Goal: Information Seeking & Learning: Learn about a topic

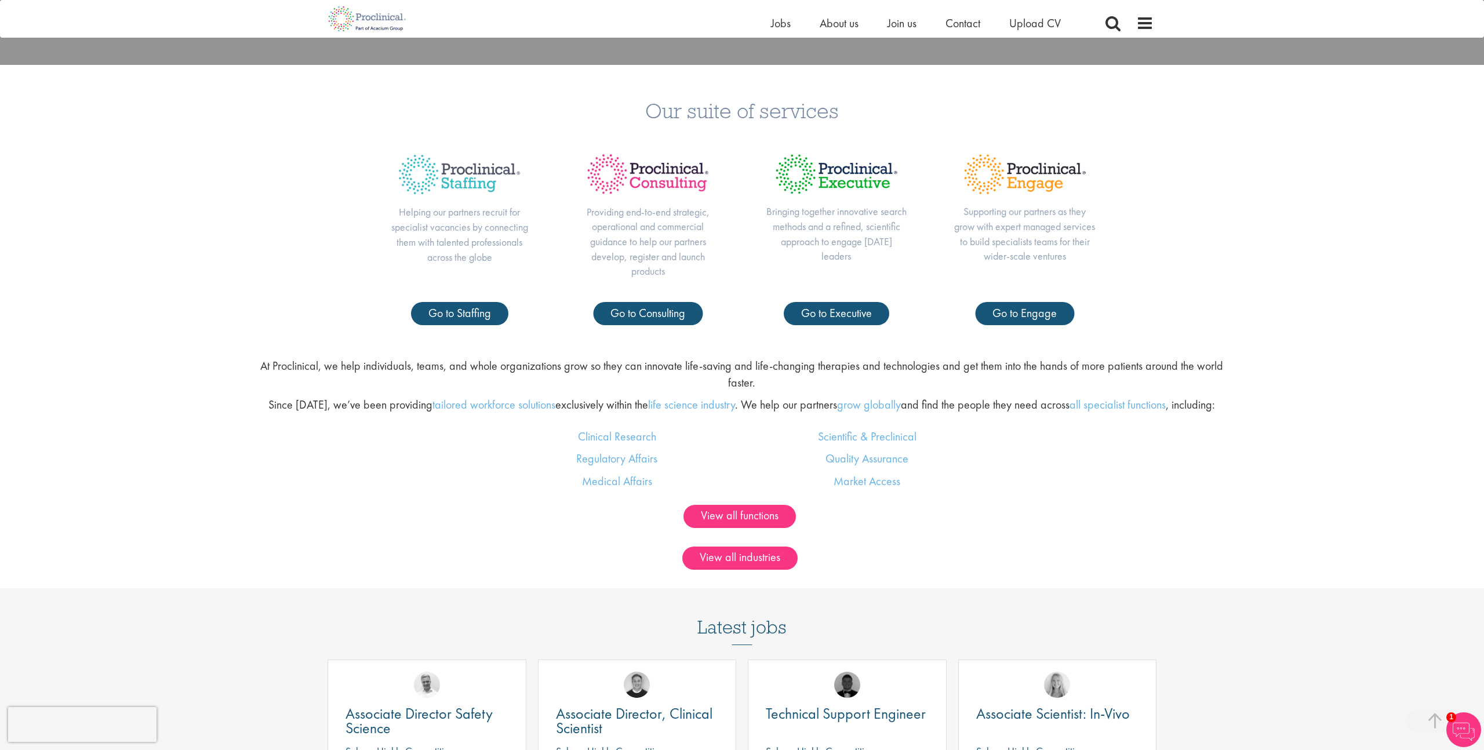
scroll to position [722, 0]
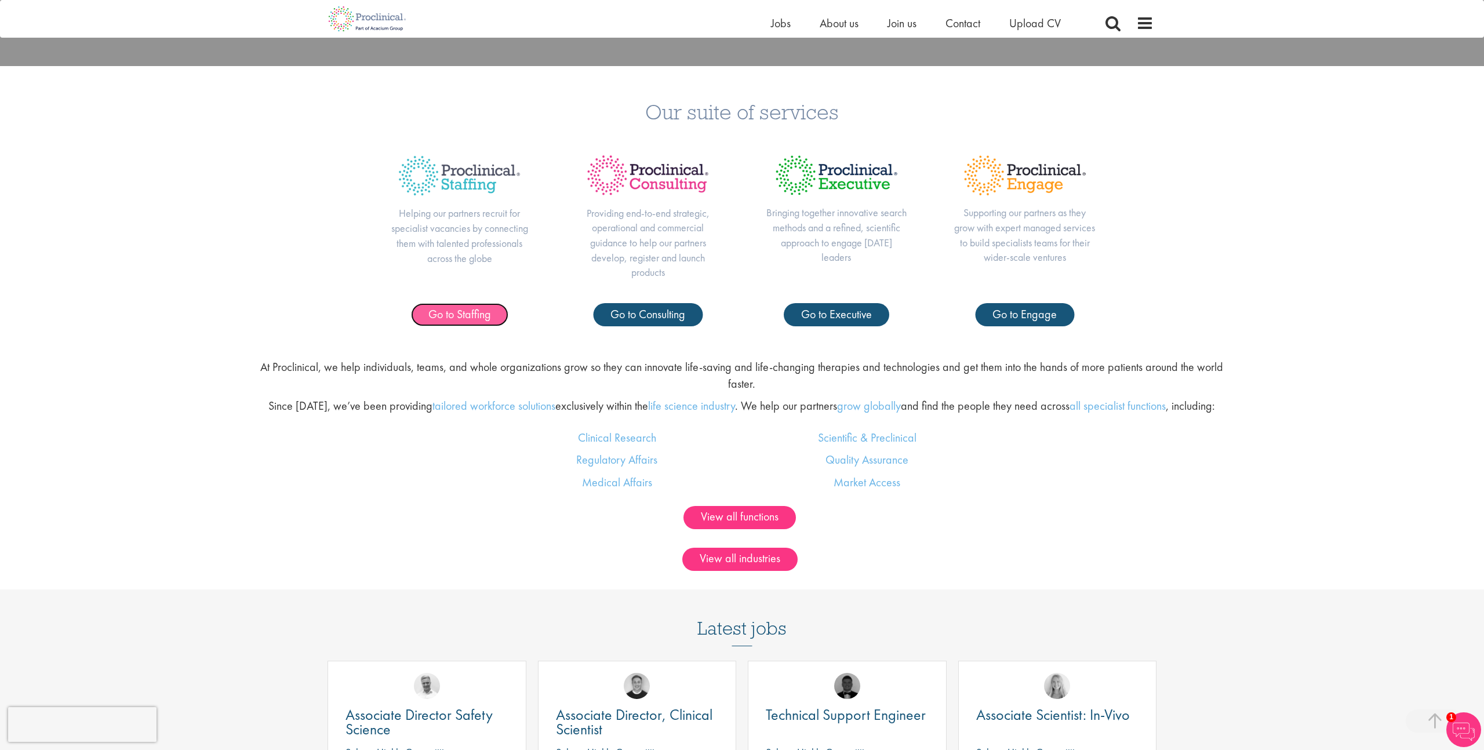
click at [440, 315] on span "Go to Staffing" at bounding box center [459, 314] width 63 height 15
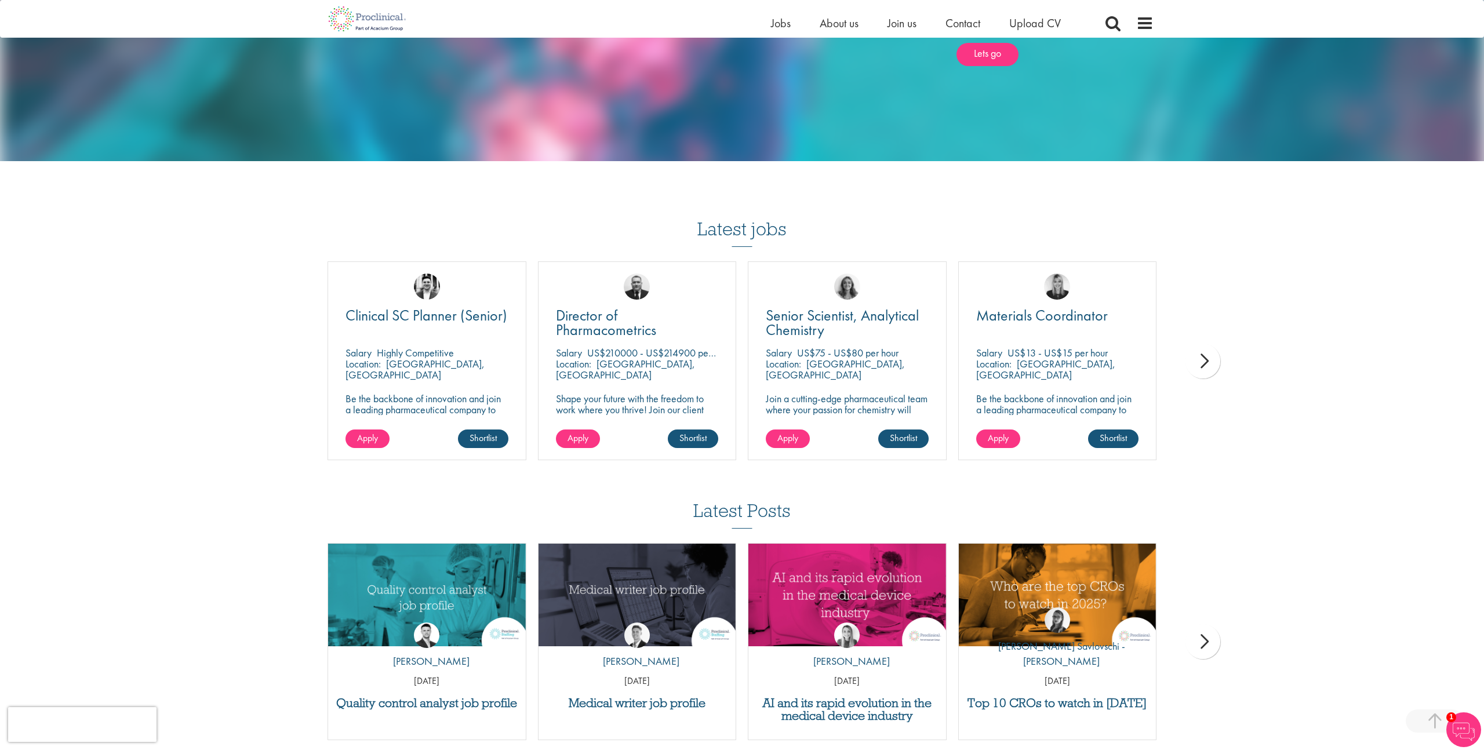
scroll to position [1010, 0]
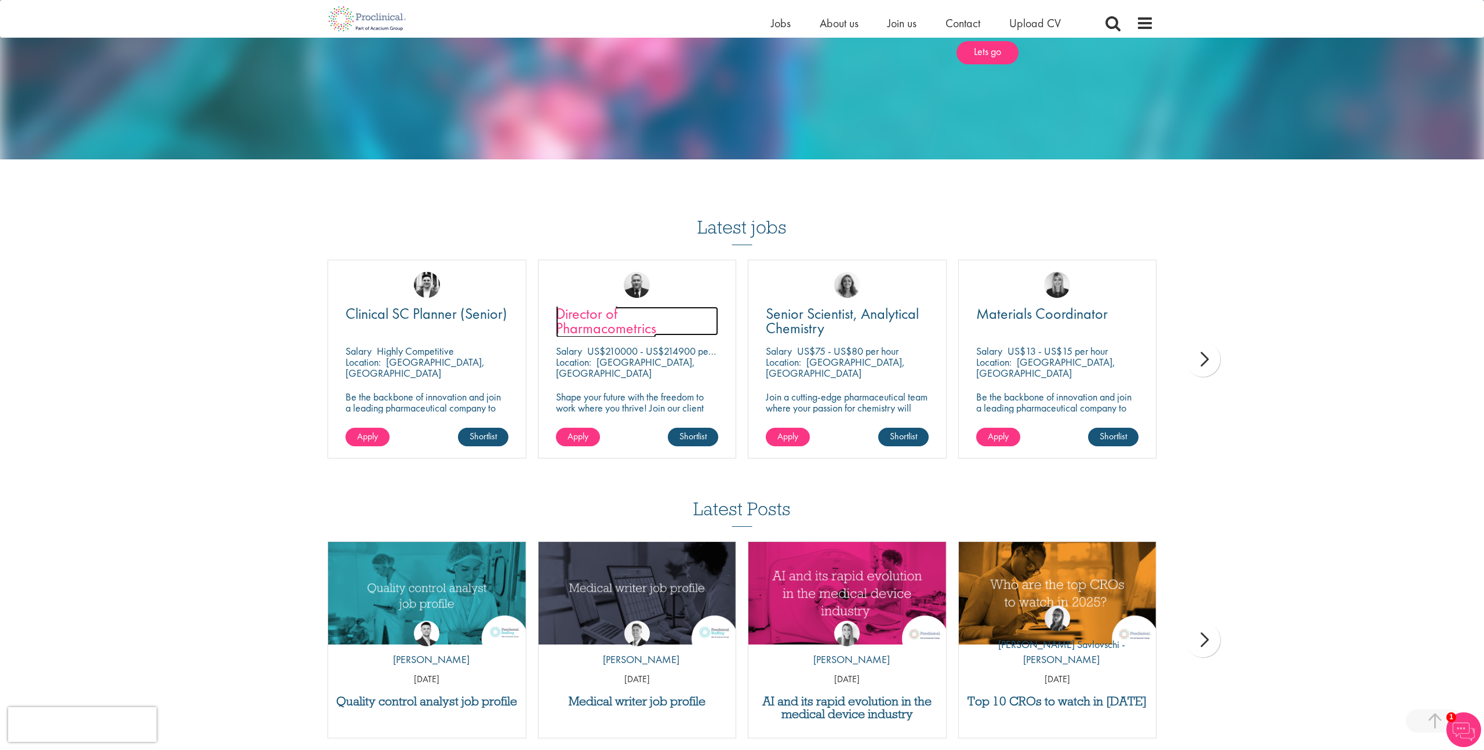
click at [596, 309] on span "Director of Pharmacometrics" at bounding box center [606, 321] width 100 height 34
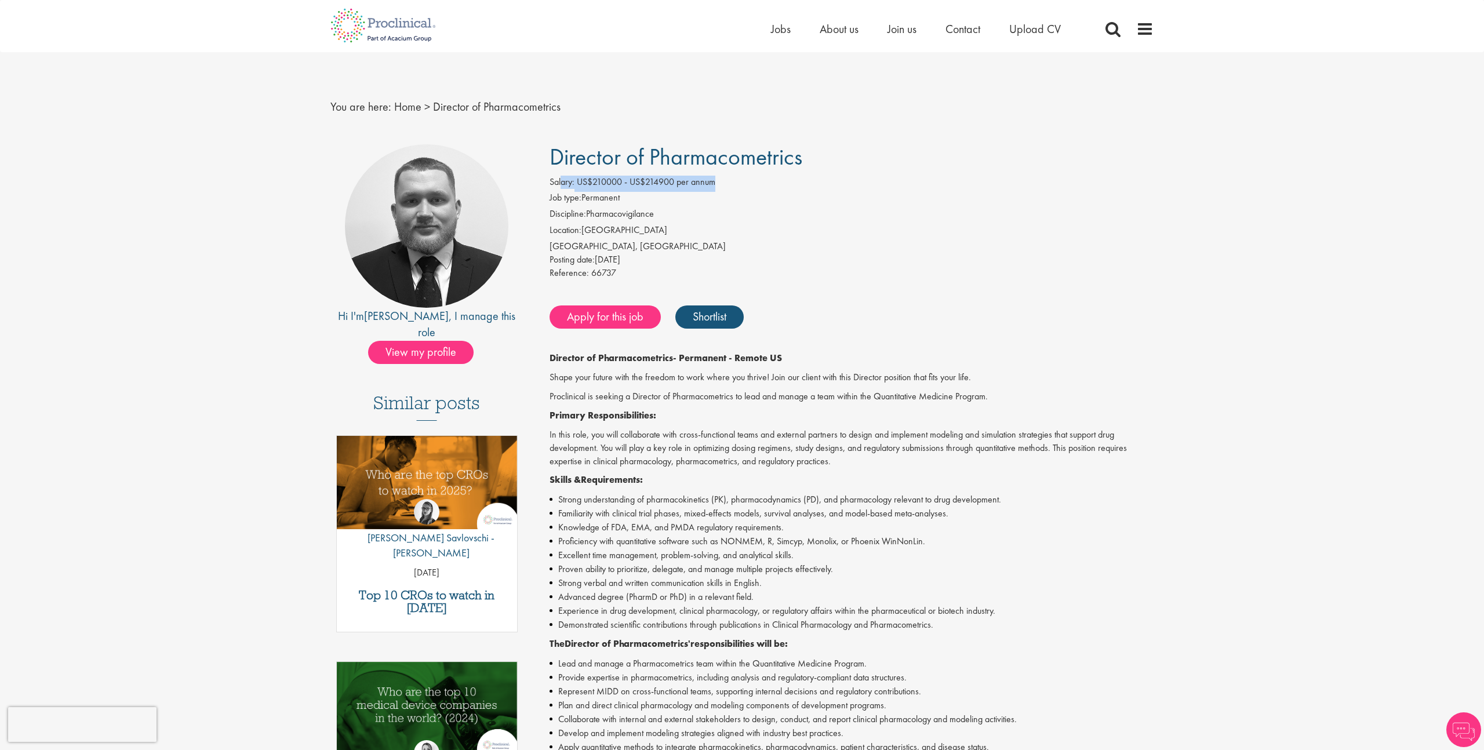
drag, startPoint x: 562, startPoint y: 183, endPoint x: 751, endPoint y: 181, distance: 189.6
click at [751, 181] on div "Salary: US$210000 - US$214900 per annum" at bounding box center [852, 184] width 605 height 16
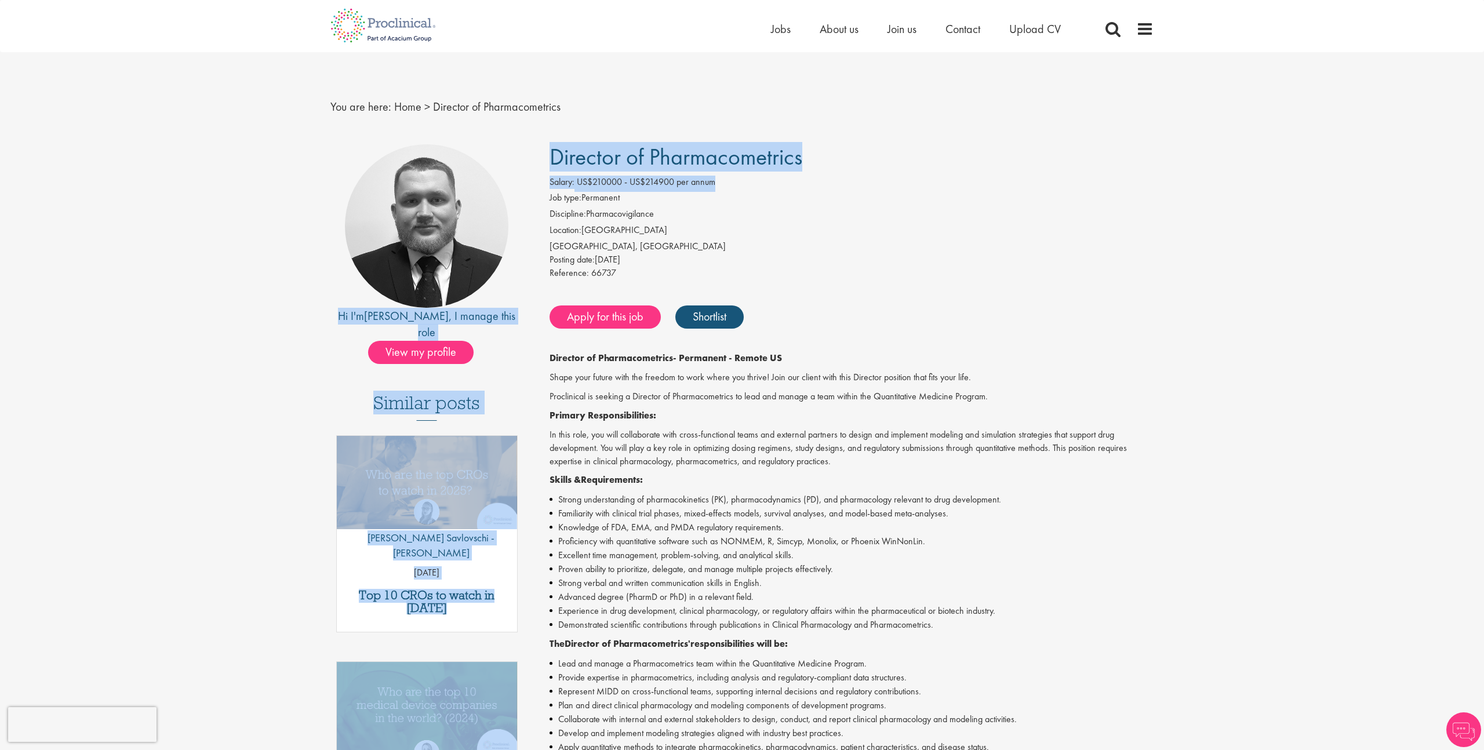
drag, startPoint x: 711, startPoint y: 183, endPoint x: 530, endPoint y: 181, distance: 180.9
click at [530, 181] on div "Hi I'm Jakub , I manage this role View my profile Similar posts Top 10 CROs to …" at bounding box center [742, 627] width 841 height 966
click at [530, 181] on div "Hi I'm Jakub , I manage this role View my profile Similar posts Top 10 CROs to …" at bounding box center [427, 533] width 210 height 778
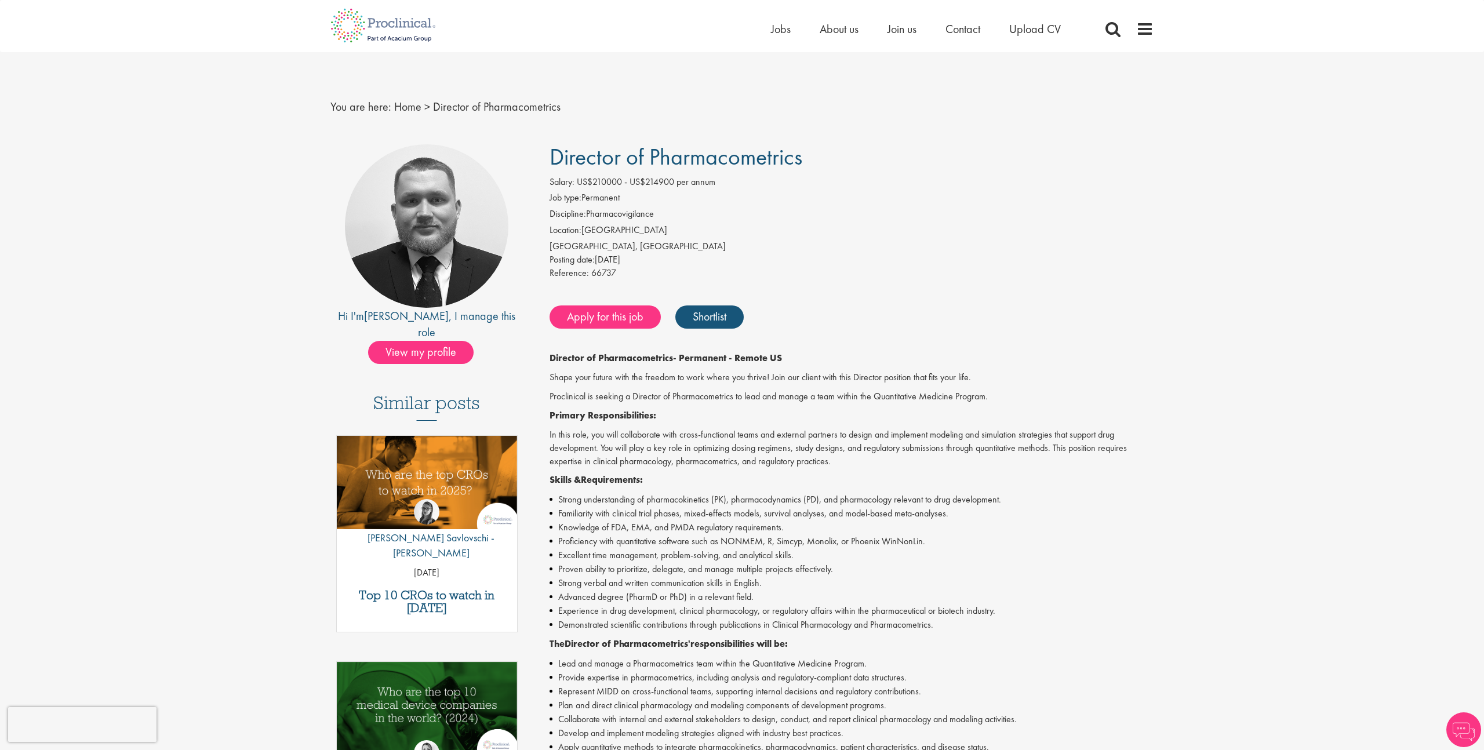
drag, startPoint x: 575, startPoint y: 179, endPoint x: 802, endPoint y: 223, distance: 230.9
click at [795, 221] on div "Salary: US$210000 - US$214900 per annum Job type: Permanent Discipline: Pharmac…" at bounding box center [852, 229] width 622 height 107
click at [802, 223] on li "Discipline: Pharmacovigilance" at bounding box center [852, 216] width 605 height 16
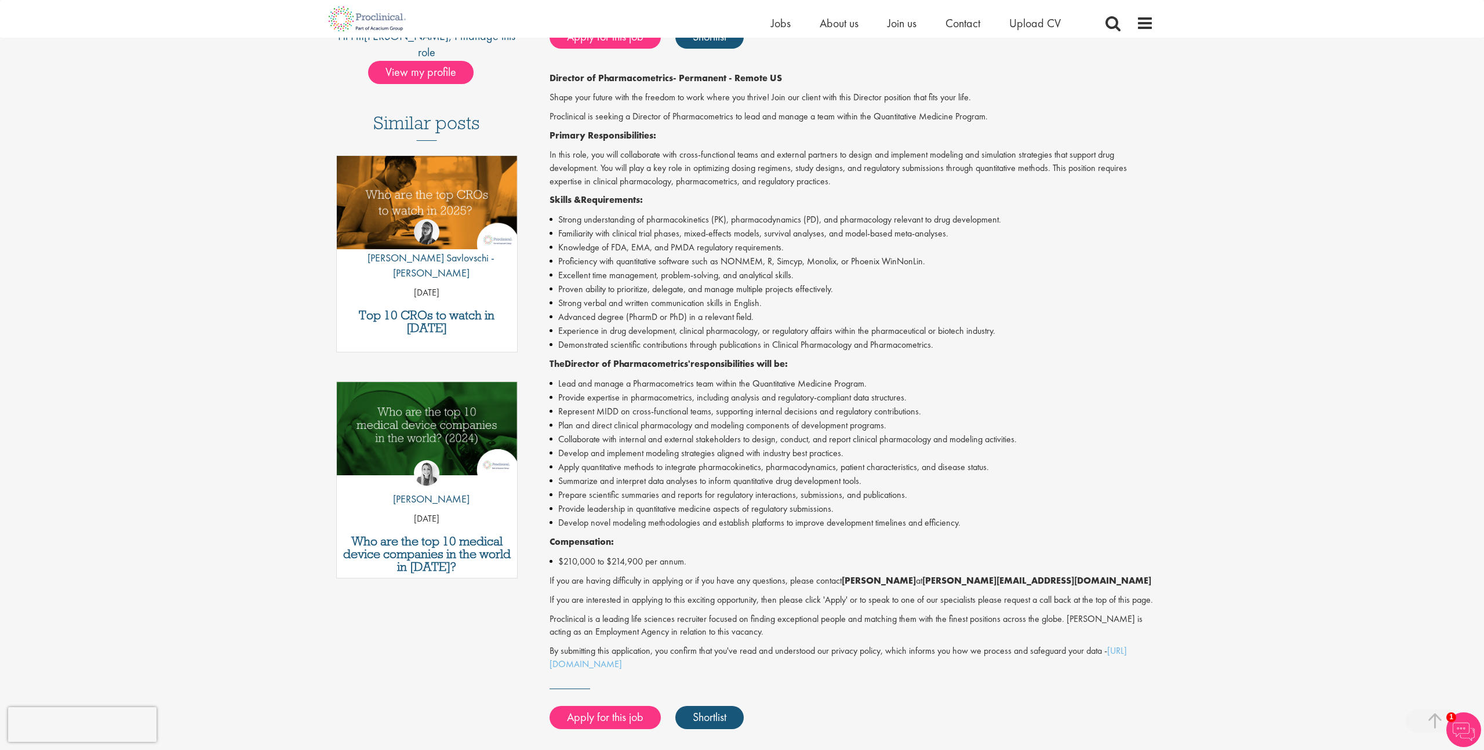
scroll to position [265, 0]
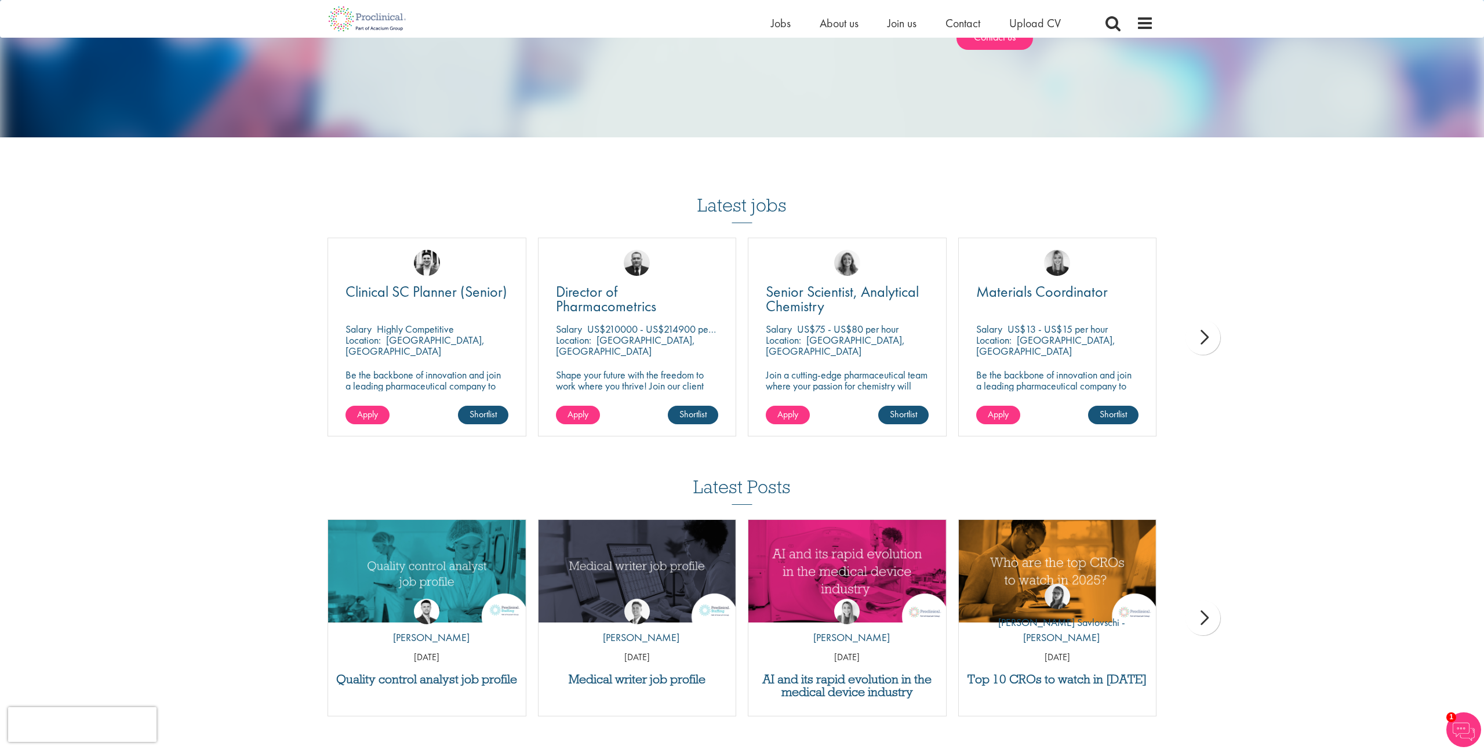
click at [1215, 320] on div "next" at bounding box center [1203, 337] width 35 height 35
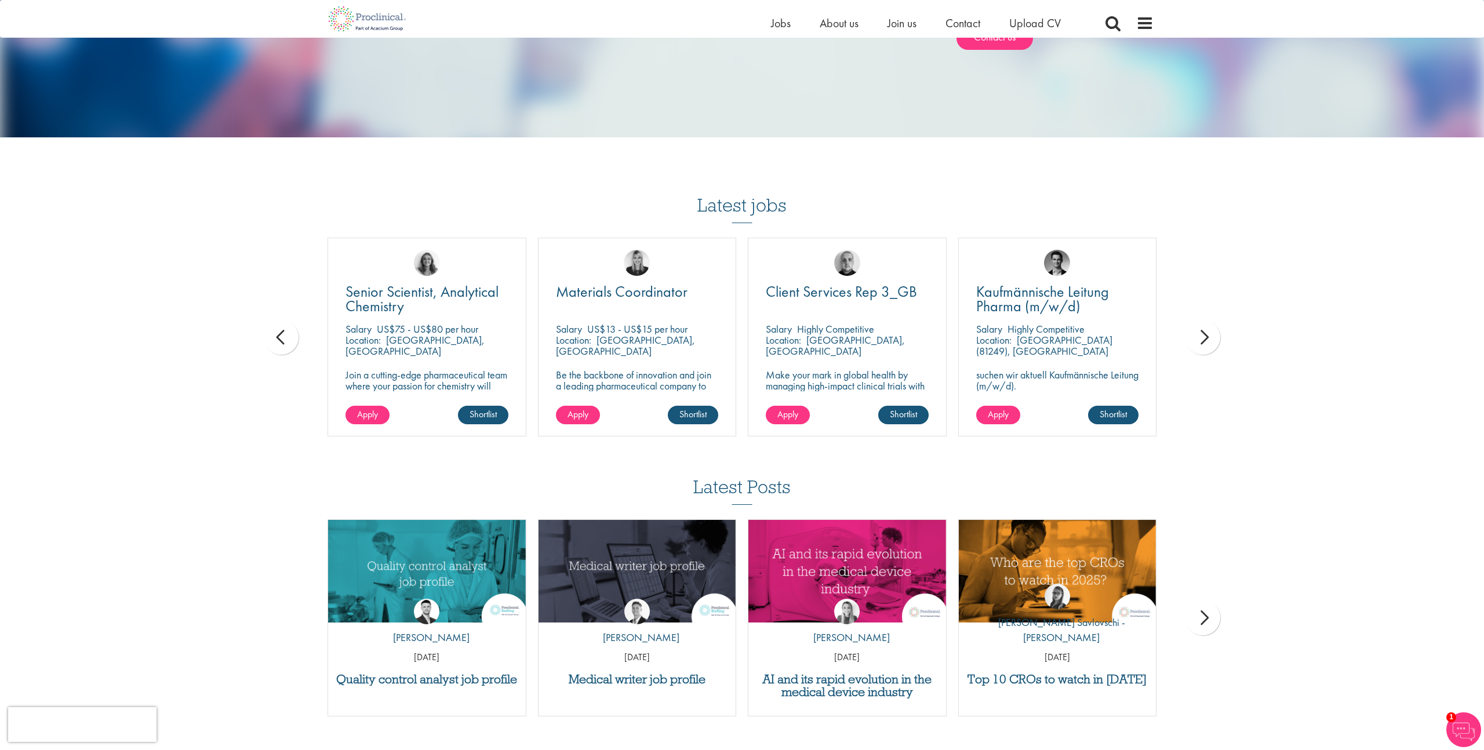
click at [1214, 320] on div "next" at bounding box center [1203, 337] width 35 height 35
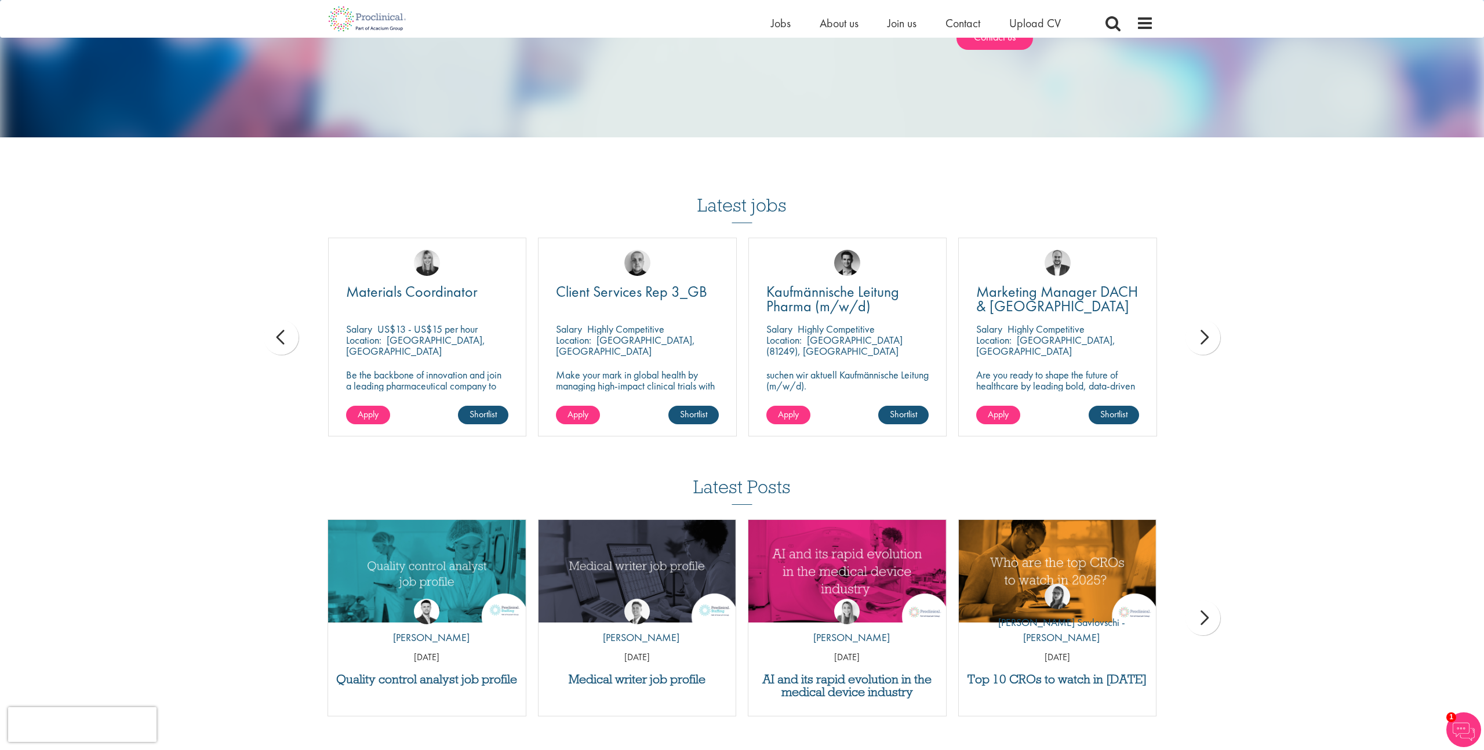
click at [1214, 320] on div "next" at bounding box center [1203, 337] width 35 height 35
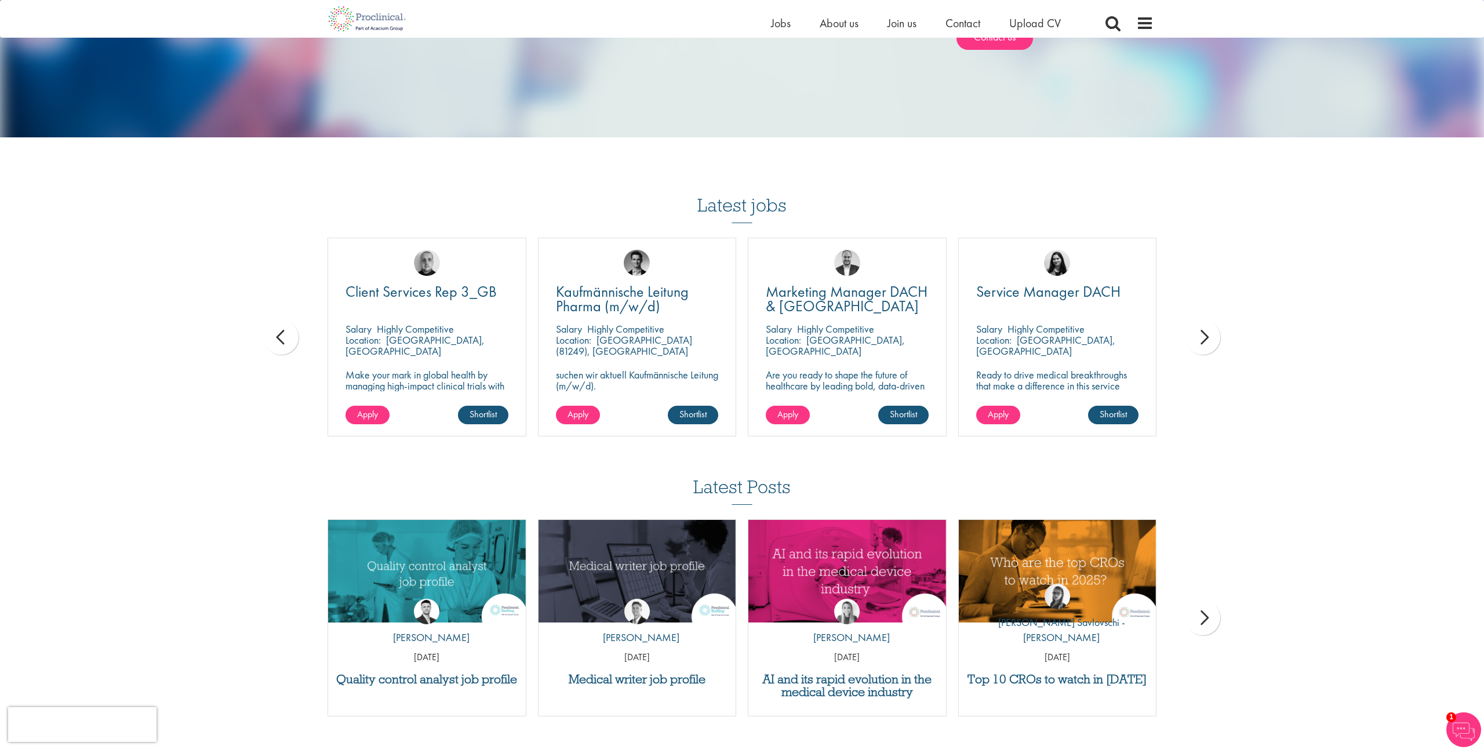
click at [1214, 320] on div "next" at bounding box center [1203, 337] width 35 height 35
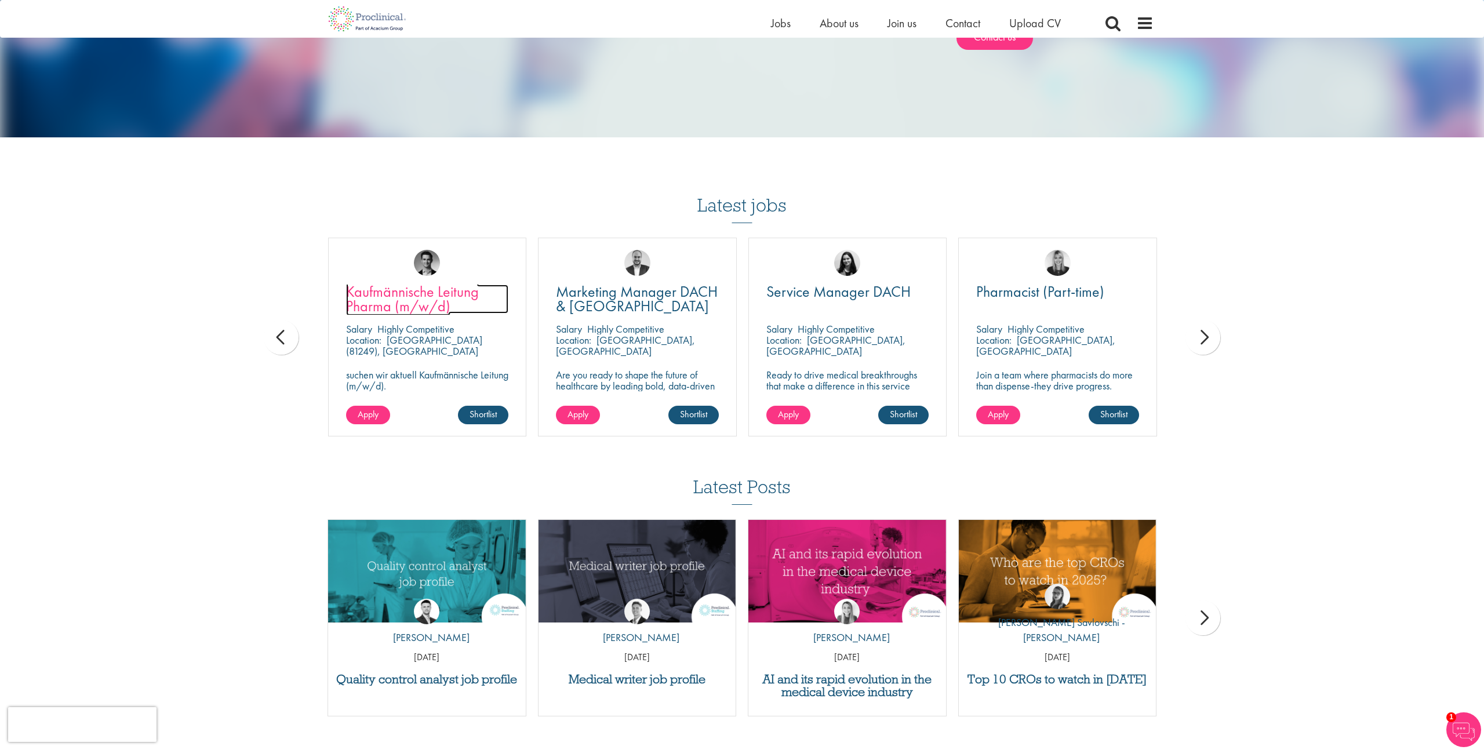
click at [374, 282] on span "Kaufmännische Leitung Pharma (m/w/d)" at bounding box center [412, 299] width 133 height 34
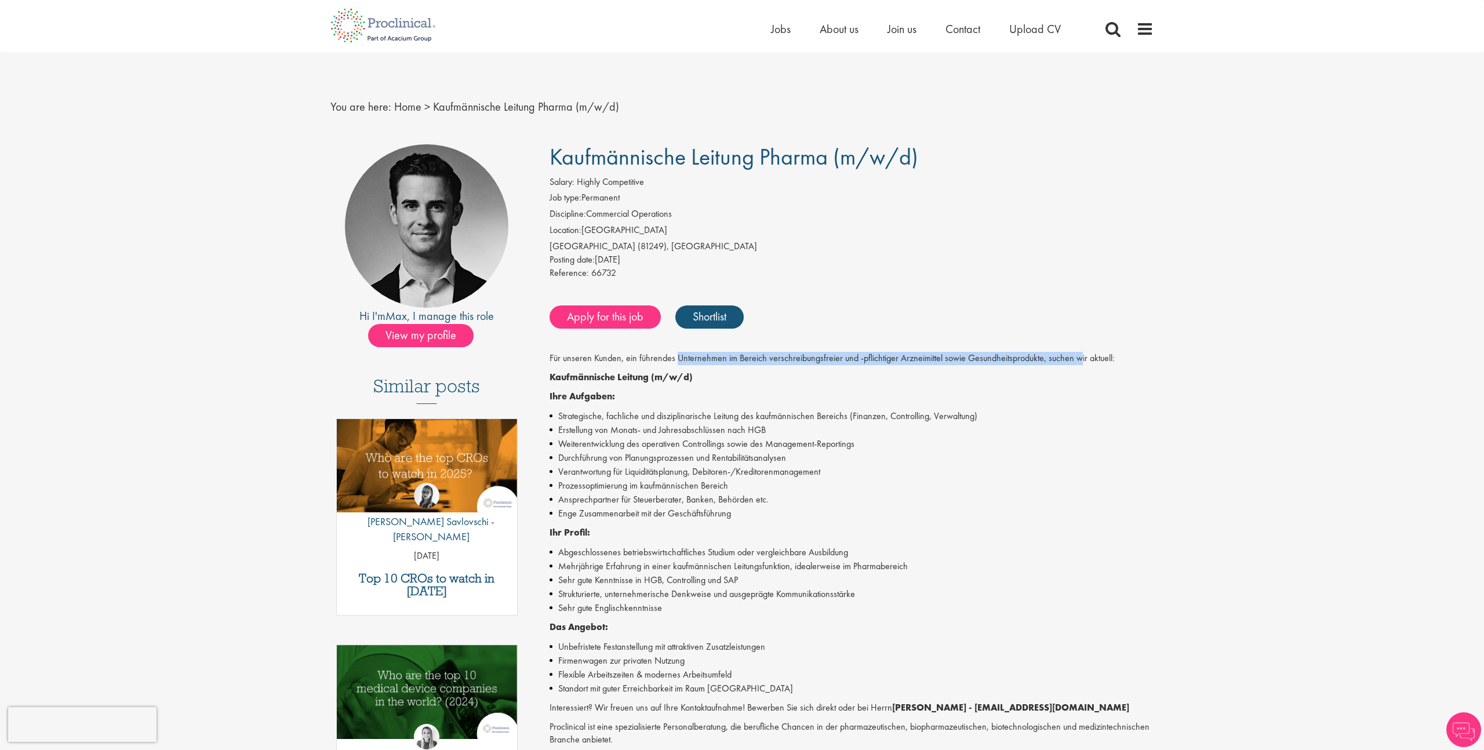
drag, startPoint x: 792, startPoint y: 361, endPoint x: 1075, endPoint y: 359, distance: 283.5
click at [1075, 359] on p "Für unseren Kunden, ein führendes Unternehmen im Bereich verschreibungsfreier u…" at bounding box center [852, 358] width 605 height 13
drag, startPoint x: 1120, startPoint y: 359, endPoint x: 613, endPoint y: 344, distance: 506.9
click at [550, 357] on p "Für unseren Kunden, ein führendes Unternehmen im Bereich verschreibungsfreier u…" at bounding box center [852, 358] width 605 height 13
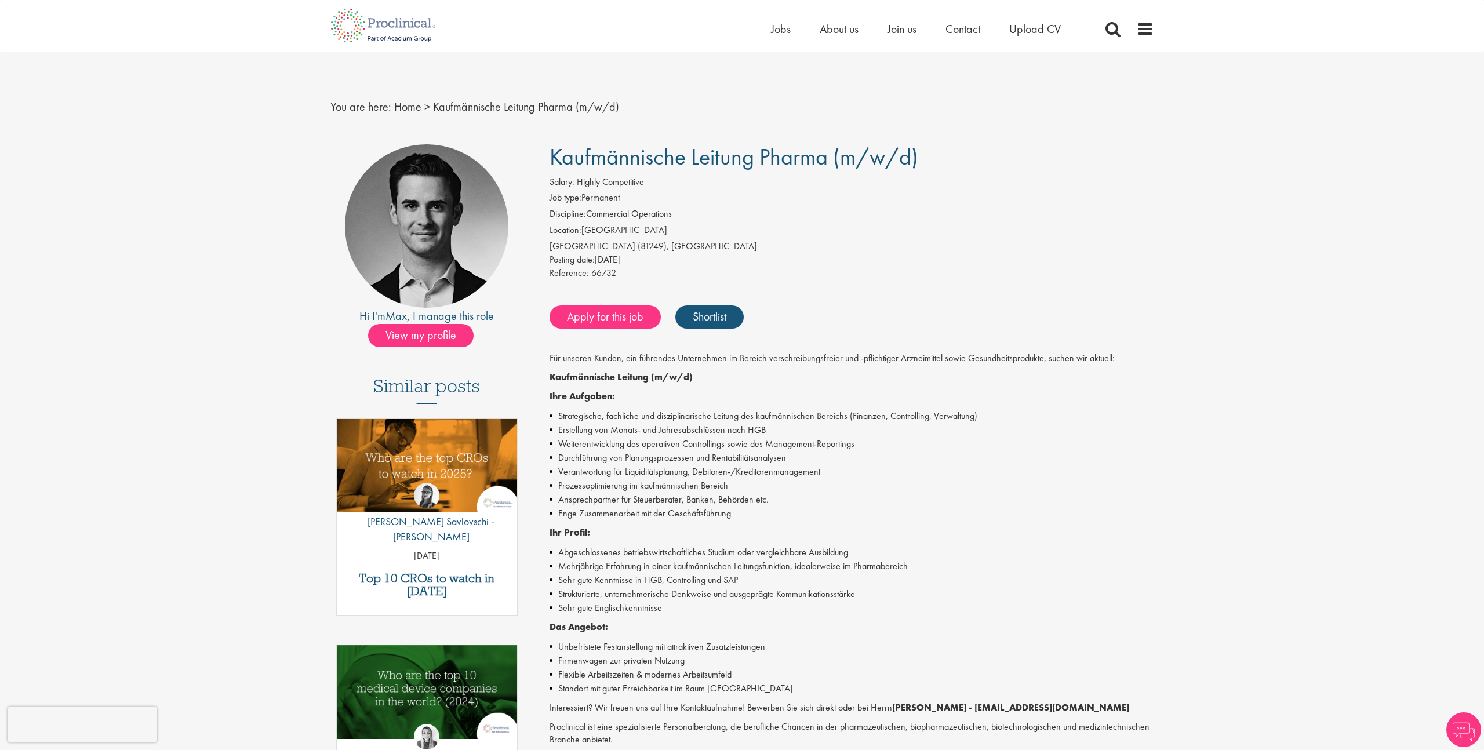
click at [843, 295] on div "Kaufmännische Leitung Pharma (m/w/d) Salary: Highly Competitive Job type: Perma…" at bounding box center [847, 534] width 631 height 780
click at [935, 159] on h1 "Kaufmännische Leitung Pharma (m/w/d)" at bounding box center [852, 157] width 605 height 26
click at [1035, 228] on li "Location: Germany" at bounding box center [852, 232] width 605 height 16
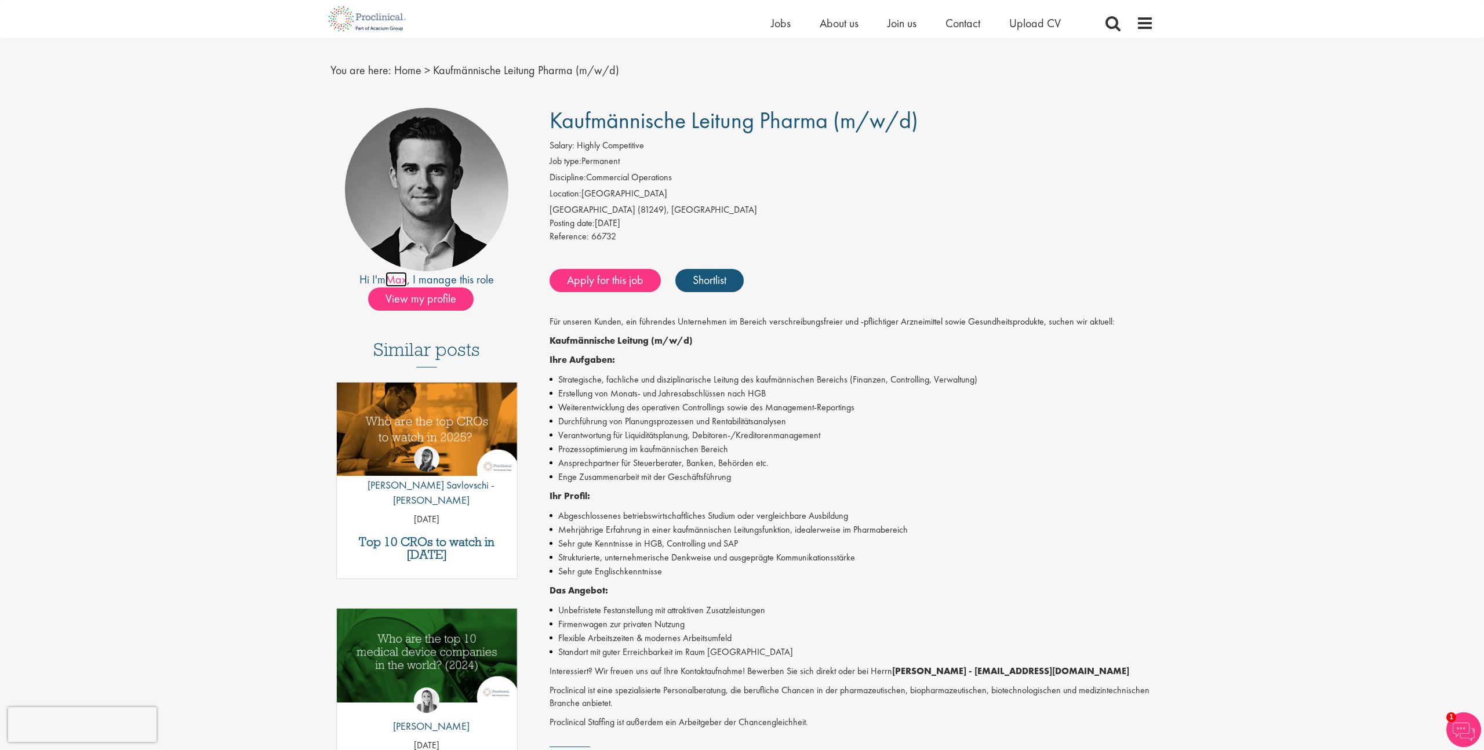
click at [402, 286] on link "Max" at bounding box center [396, 279] width 21 height 15
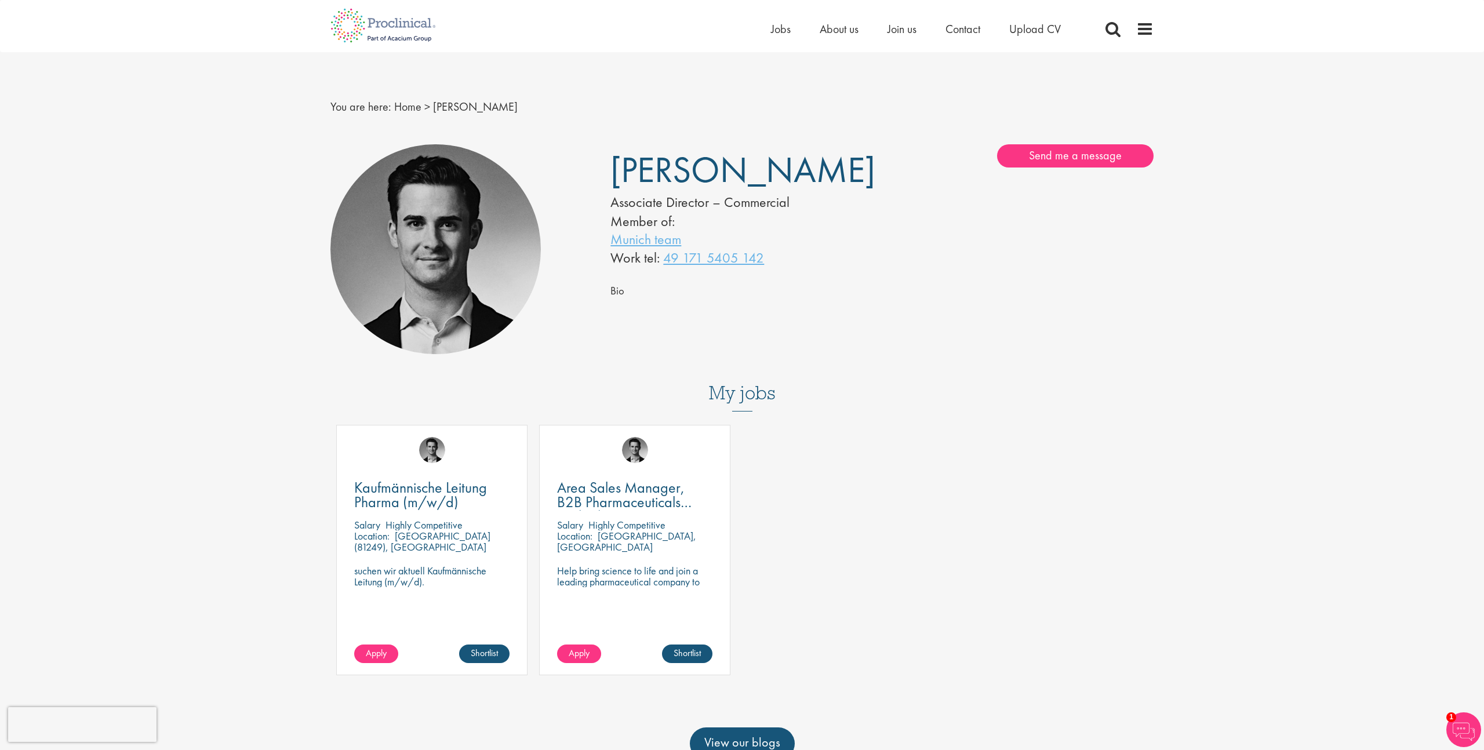
click at [1094, 271] on div "[PERSON_NAME] Associate Director – Commercial Member of: Munich team Work tel: …" at bounding box center [882, 230] width 561 height 173
click at [372, 28] on img at bounding box center [383, 25] width 123 height 51
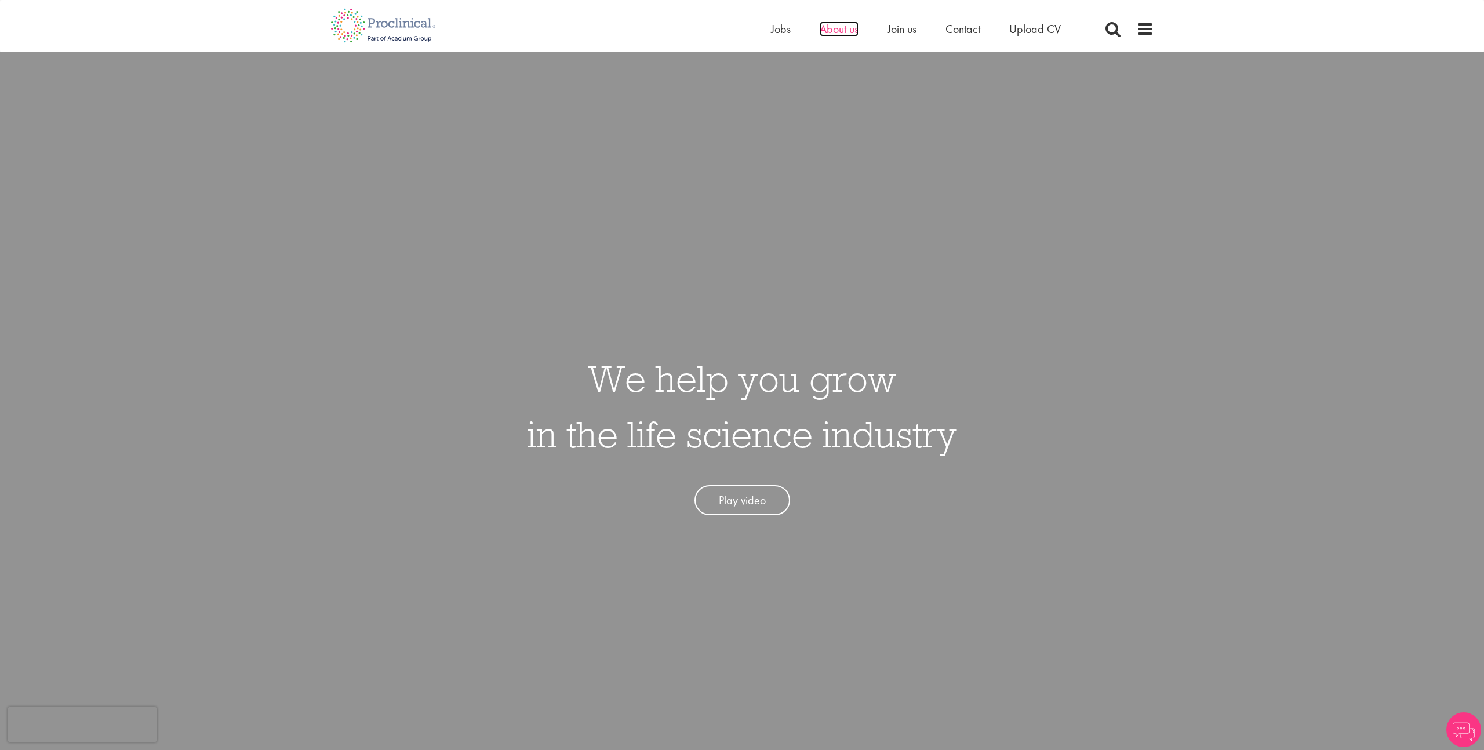
click at [833, 35] on span "About us" at bounding box center [839, 28] width 39 height 15
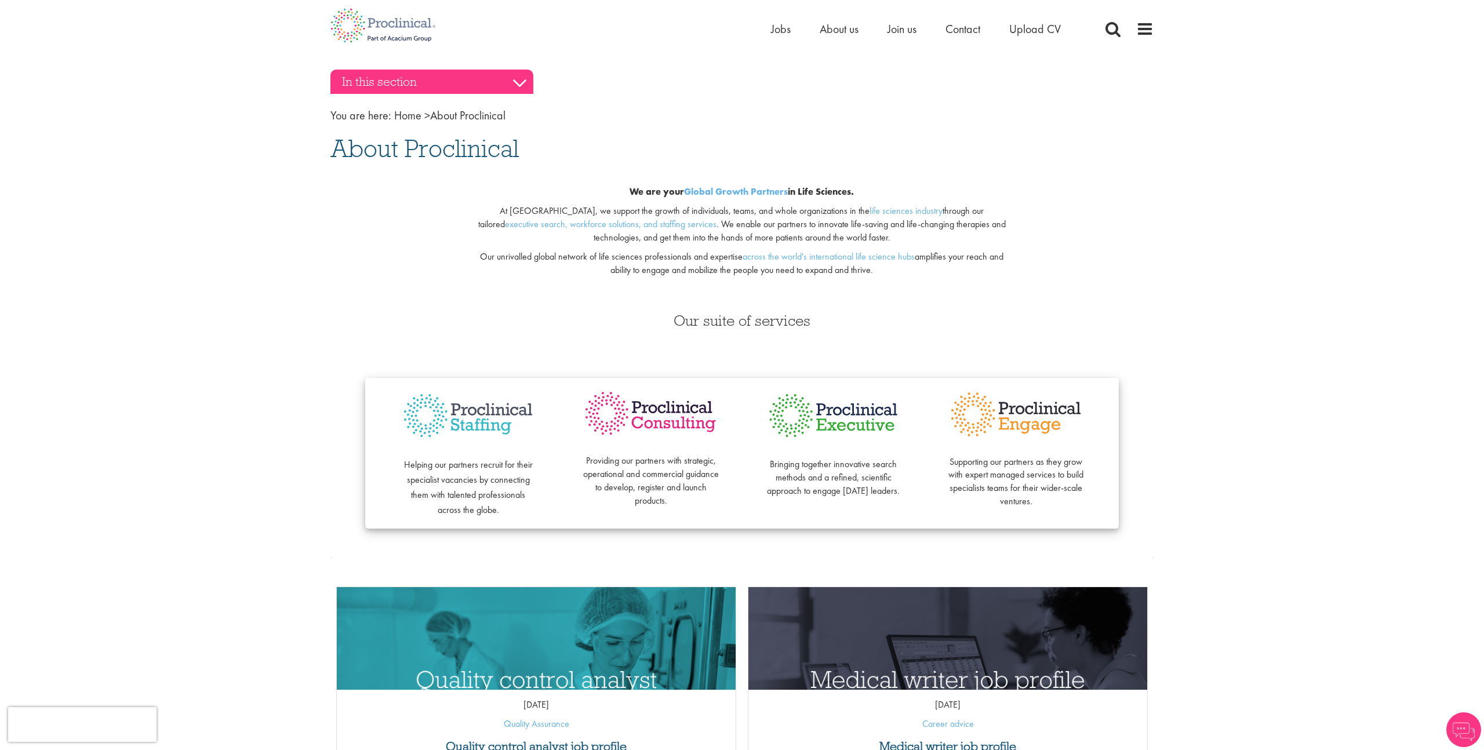
click at [404, 86] on h3 "In this section" at bounding box center [431, 82] width 203 height 24
click at [405, 86] on h3 "In this section" at bounding box center [431, 82] width 203 height 24
click at [1052, 145] on h1 "About Proclinical" at bounding box center [741, 149] width 823 height 26
click at [404, 37] on img at bounding box center [383, 25] width 123 height 51
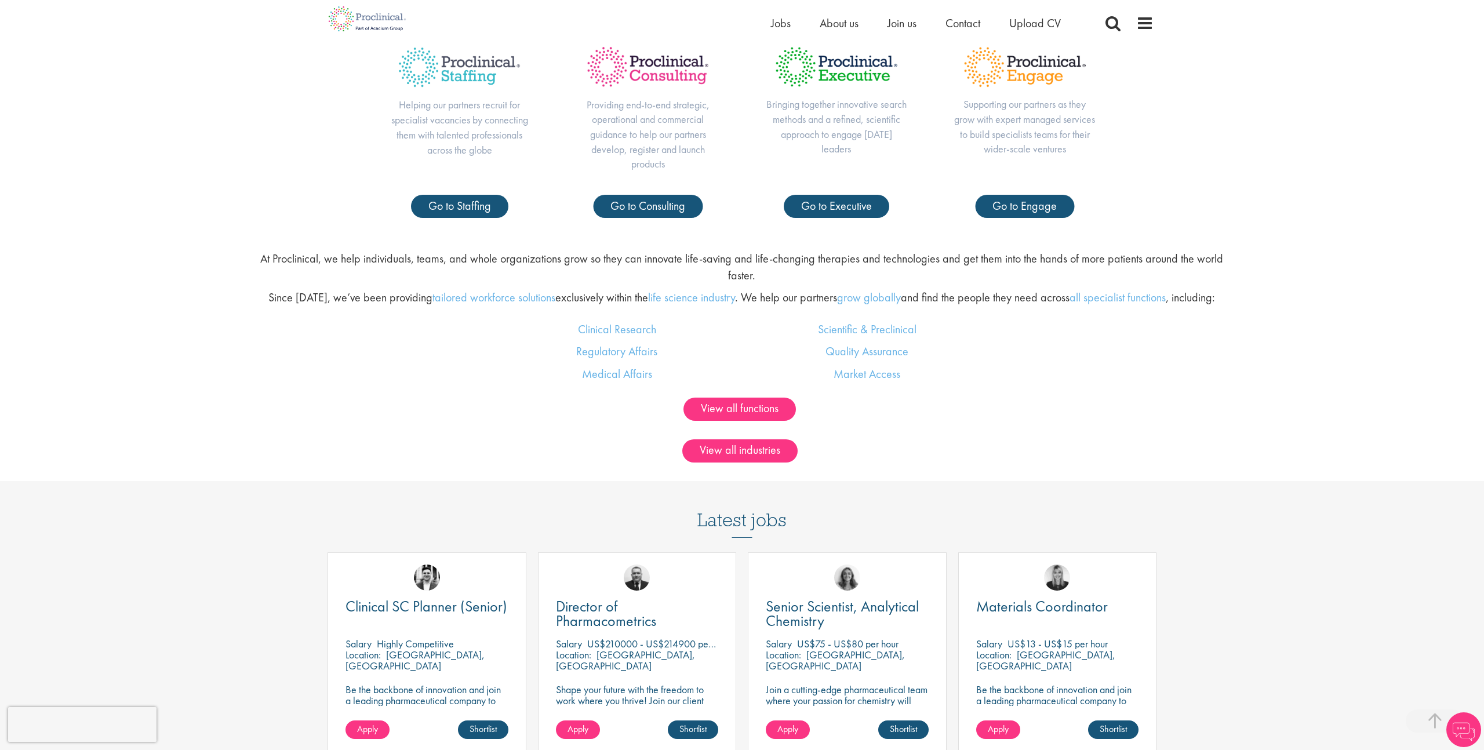
scroll to position [744, 0]
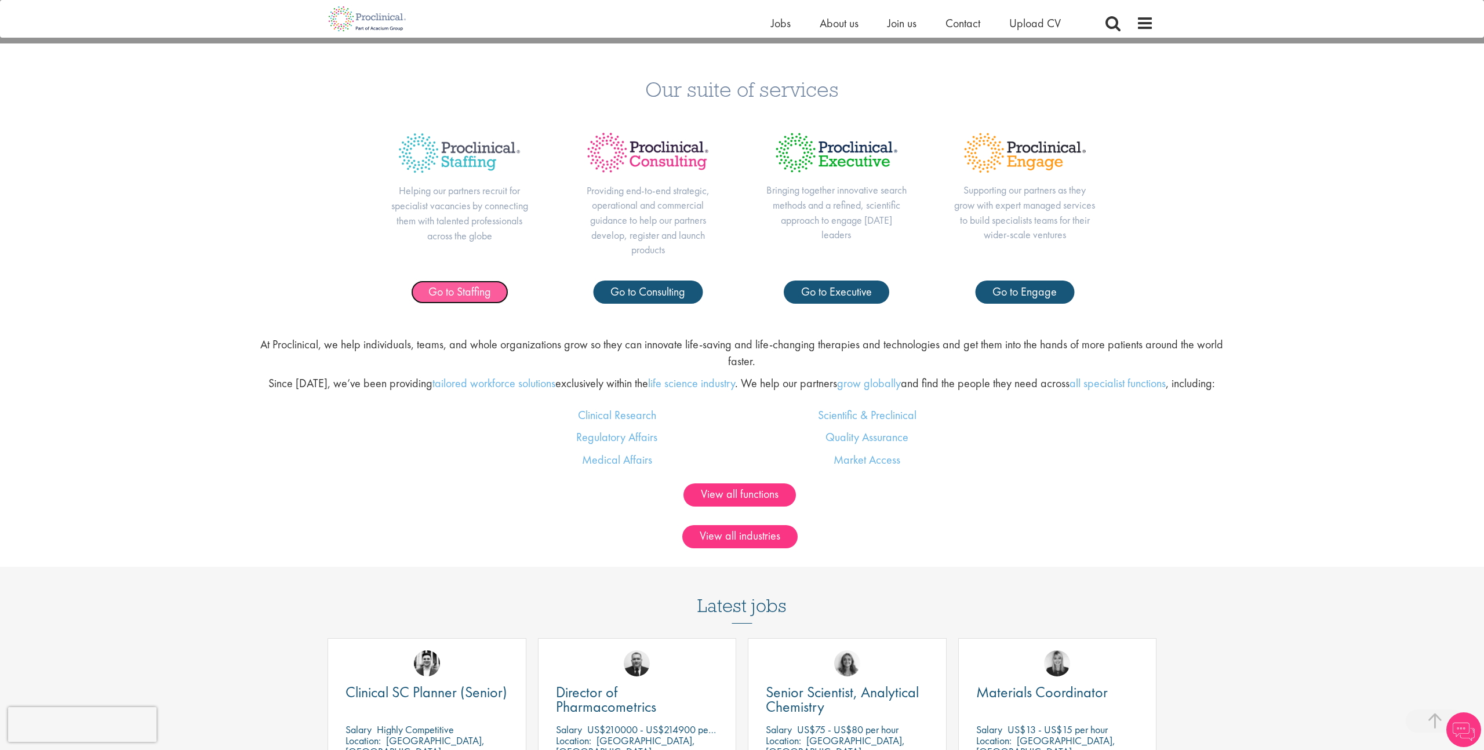
click at [474, 286] on span "Go to Staffing" at bounding box center [459, 291] width 63 height 15
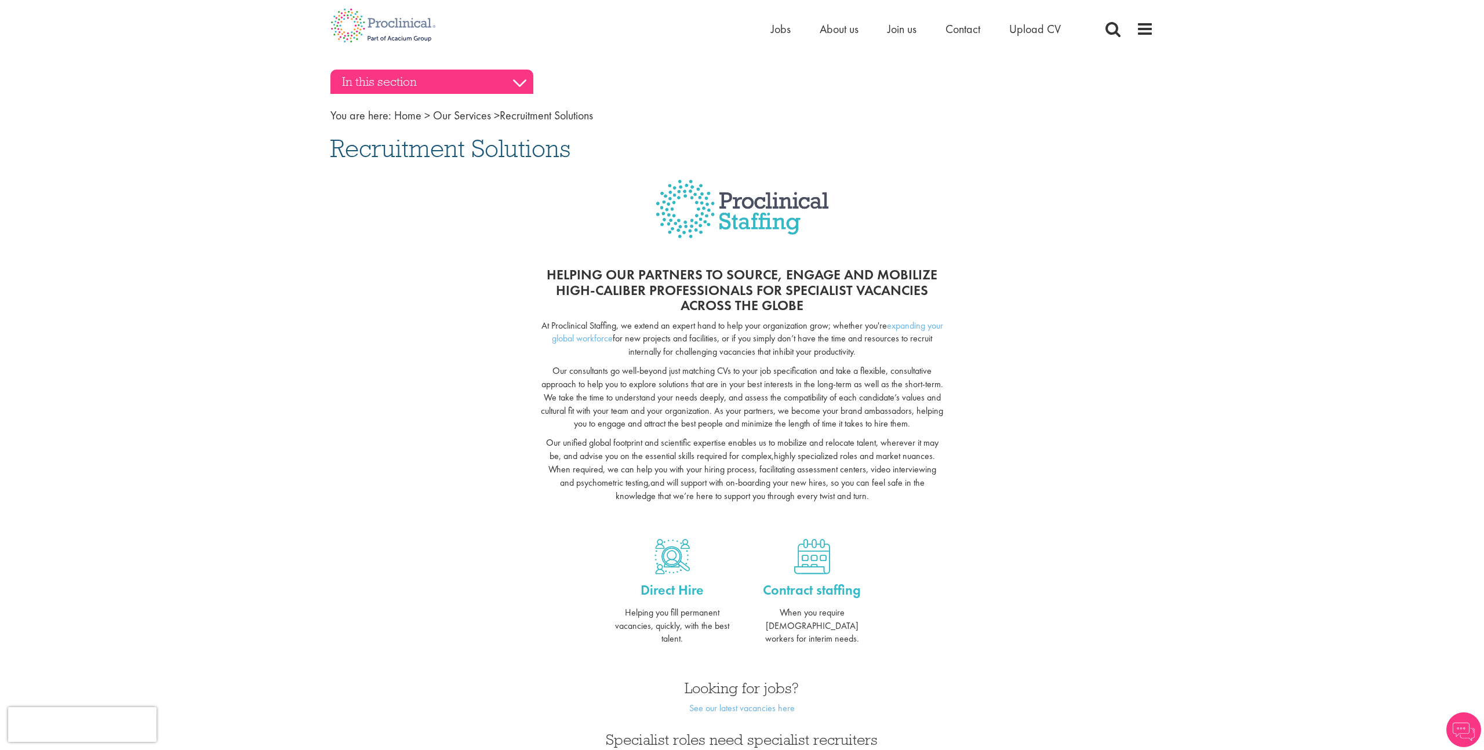
click at [453, 75] on h3 "In this section" at bounding box center [431, 82] width 203 height 24
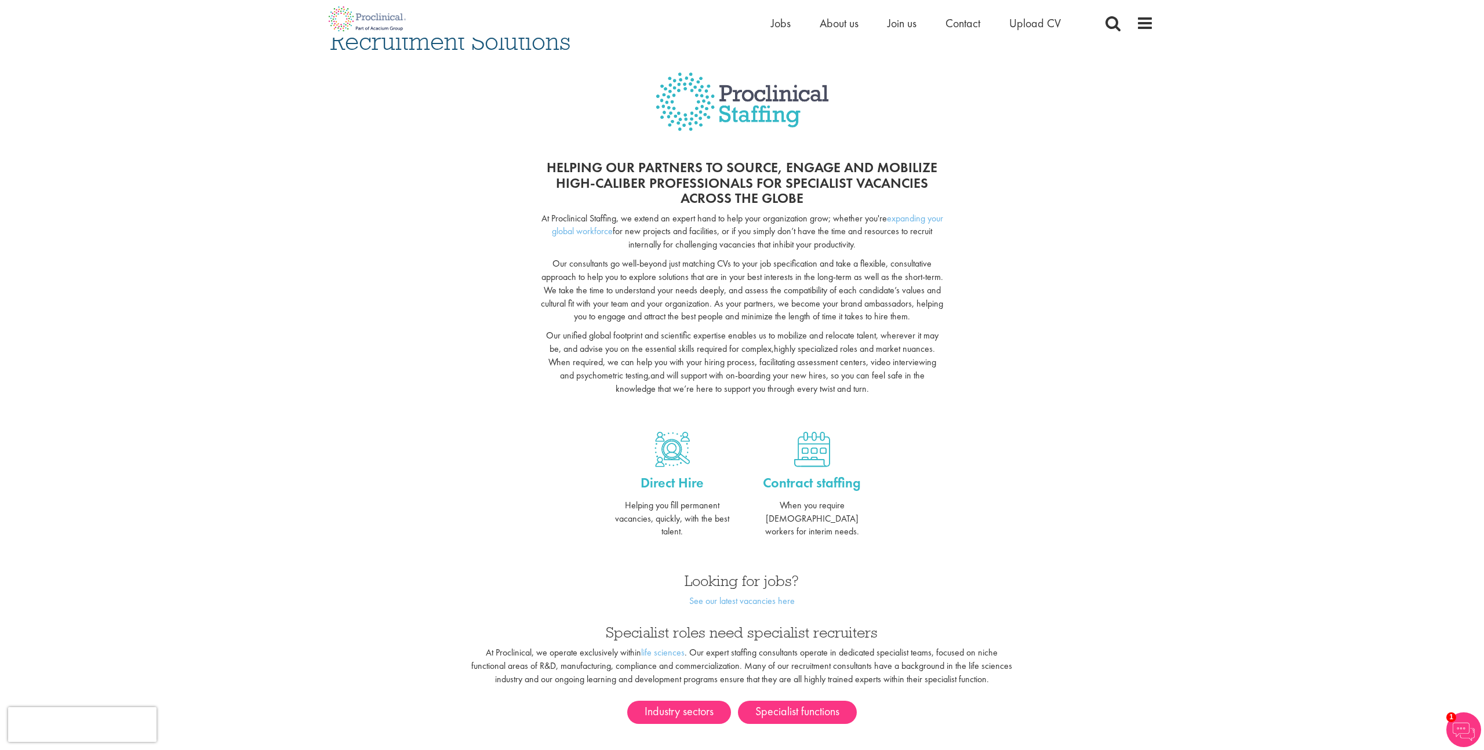
scroll to position [176, 0]
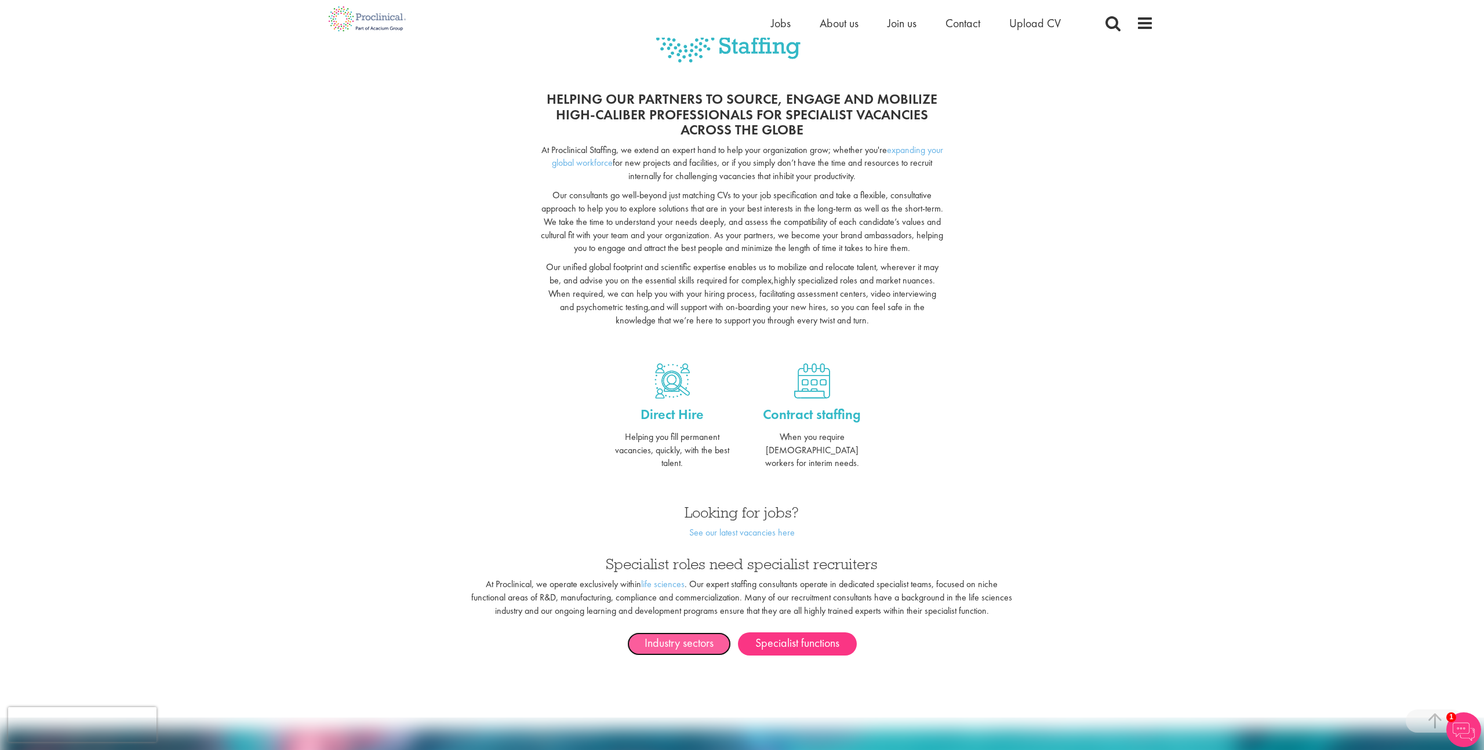
click at [675, 634] on link "Industry sectors" at bounding box center [679, 644] width 104 height 23
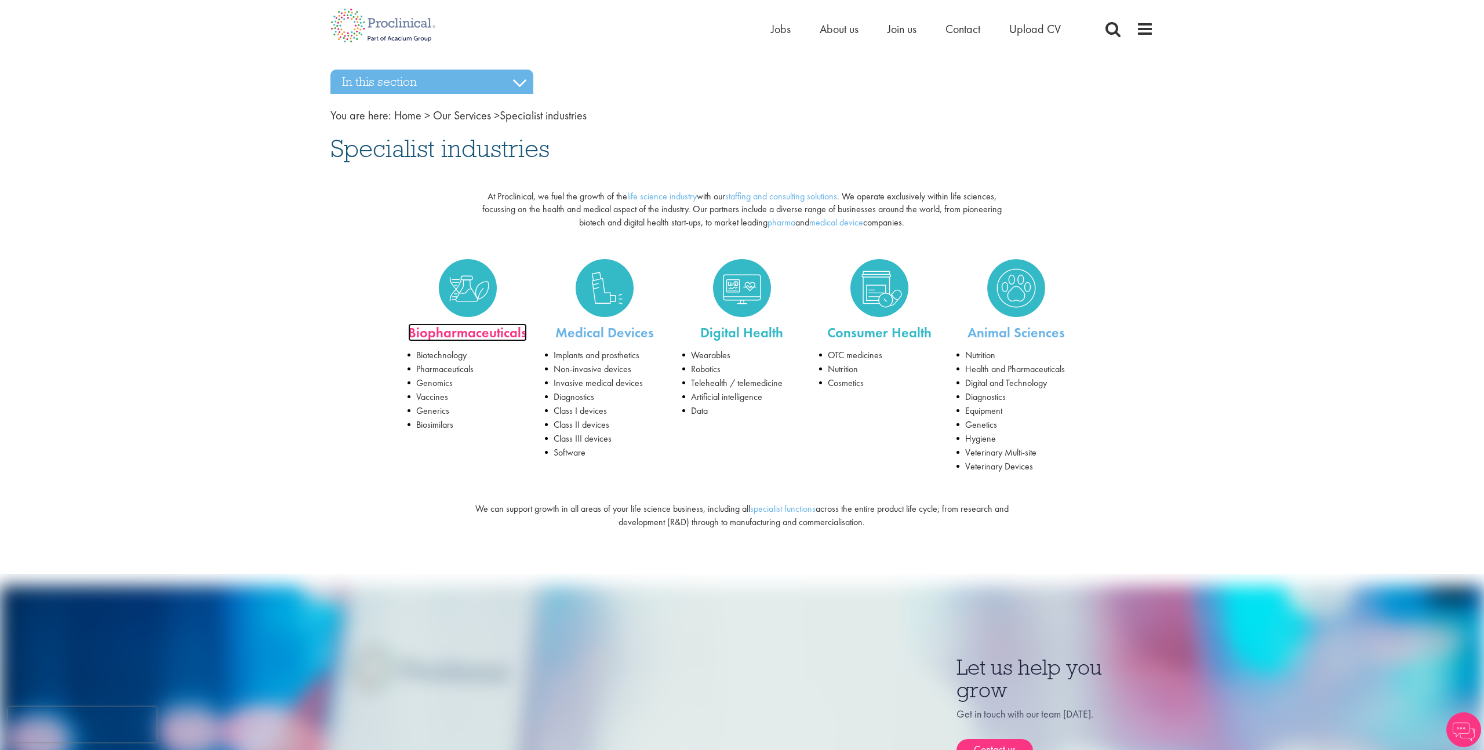
click at [478, 329] on link "Biopharmaceuticals" at bounding box center [467, 333] width 119 height 18
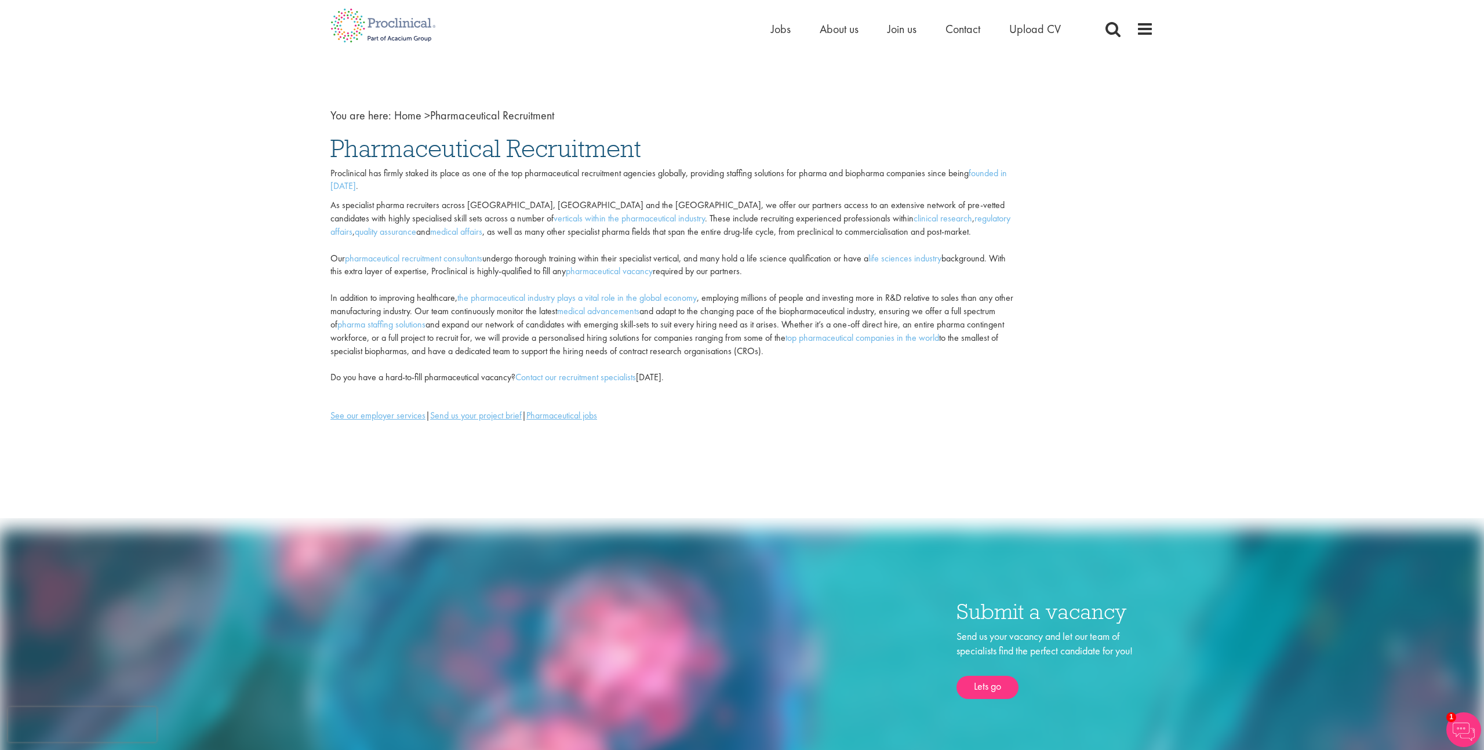
click at [290, 328] on div "You are here: Home > Pharmaceutical Recruitment Pharmaceutical Recruitment Proc…" at bounding box center [742, 710] width 1484 height 1420
drag, startPoint x: 405, startPoint y: 146, endPoint x: 698, endPoint y: 155, distance: 293.5
click at [698, 155] on h1 "Pharmaceutical Recruitment" at bounding box center [741, 149] width 823 height 26
click at [696, 155] on h1 "Pharmaceutical Recruitment" at bounding box center [741, 149] width 823 height 26
drag, startPoint x: 675, startPoint y: 153, endPoint x: 306, endPoint y: 137, distance: 370.3
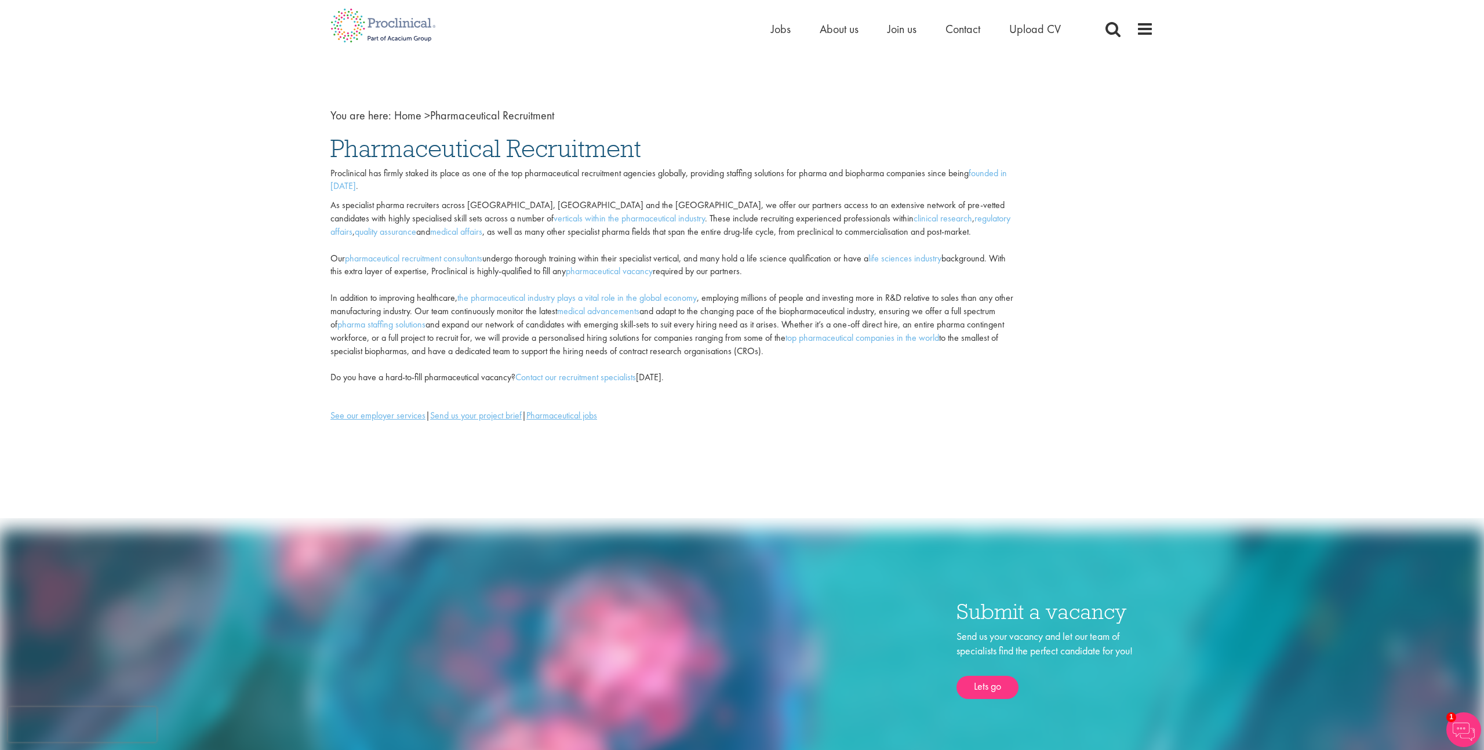
click at [306, 137] on div "You are here: Home > Pharmaceutical Recruitment Pharmaceutical Recruitment Proc…" at bounding box center [742, 710] width 1484 height 1420
